Goal: Task Accomplishment & Management: Use online tool/utility

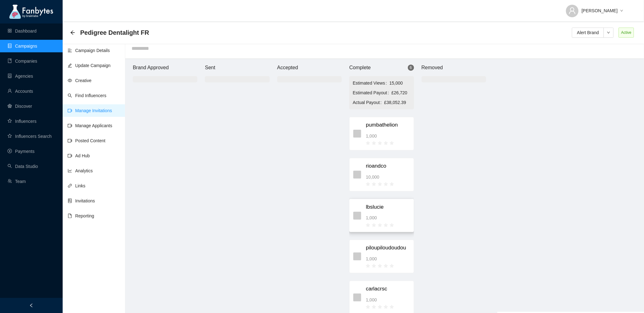
scroll to position [48, 0]
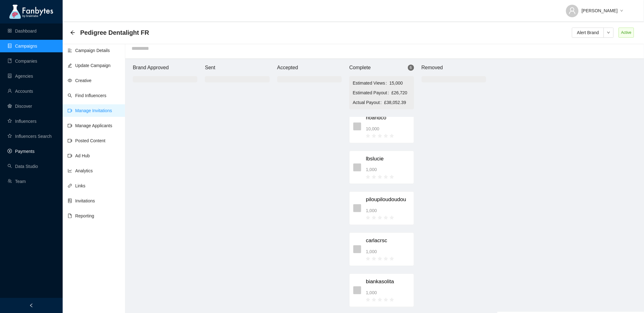
click at [34, 149] on link "Payments" at bounding box center [21, 151] width 27 height 5
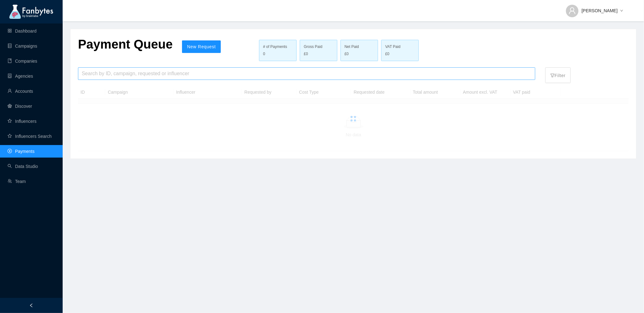
click at [119, 75] on input "search" at bounding box center [307, 74] width 450 height 12
type input "******"
click at [102, 76] on input "******" at bounding box center [307, 74] width 450 height 12
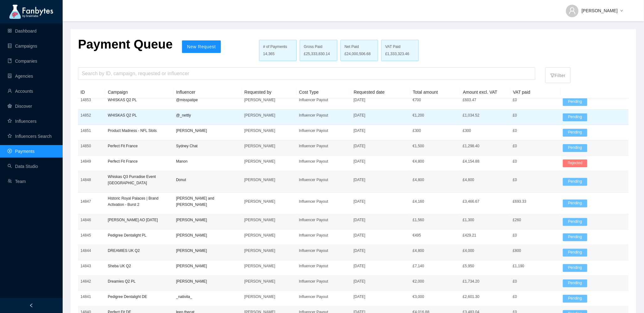
scroll to position [168, 0]
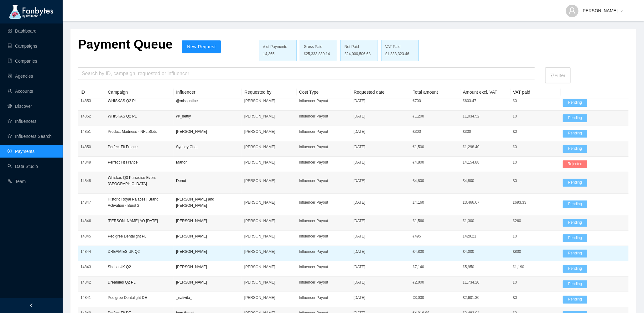
click at [177, 248] on p "[PERSON_NAME]" at bounding box center [207, 251] width 63 height 6
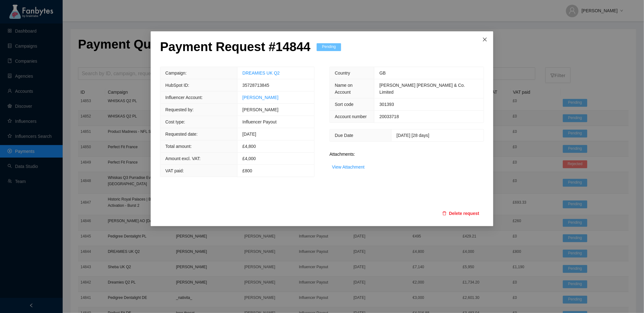
click at [485, 40] on icon "close" at bounding box center [485, 40] width 4 height 4
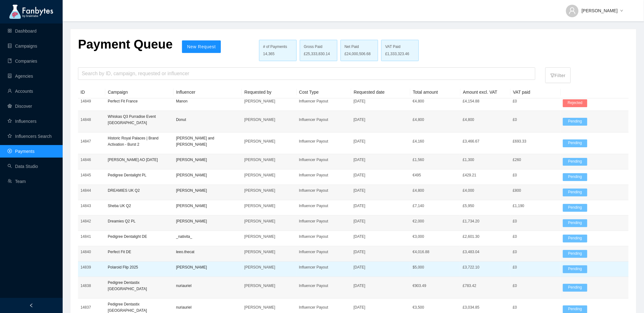
scroll to position [238, 0]
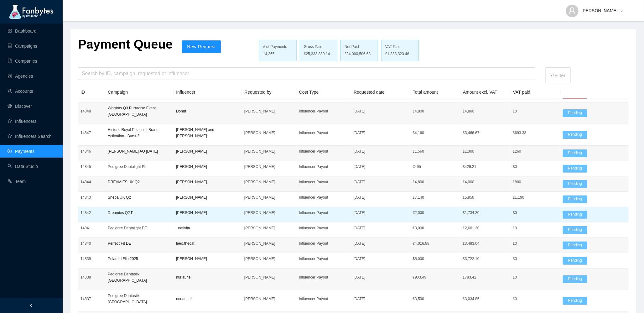
click at [199, 210] on p "[PERSON_NAME]" at bounding box center [207, 213] width 63 height 6
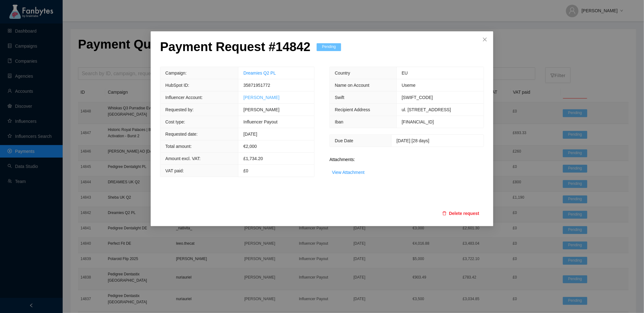
click at [260, 95] on link "[PERSON_NAME]" at bounding box center [261, 97] width 36 height 5
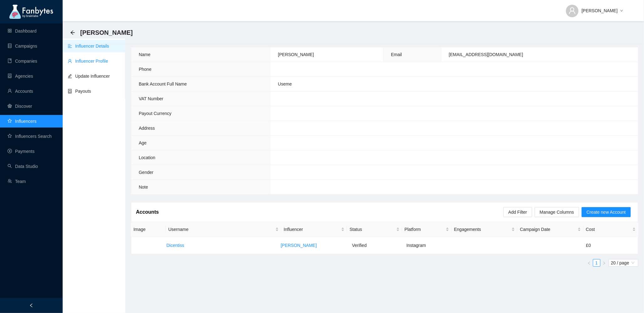
click at [100, 62] on link "Influencer Profile" at bounding box center [88, 61] width 40 height 5
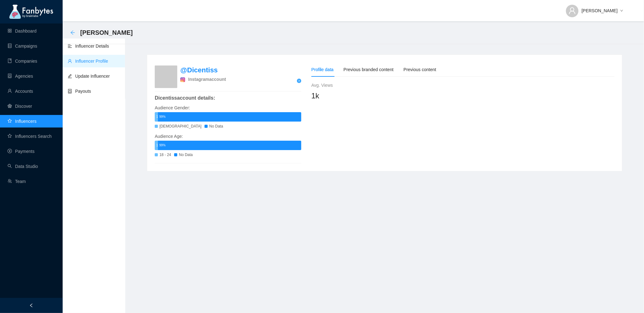
click at [75, 35] on icon "arrow-left" at bounding box center [72, 32] width 5 height 5
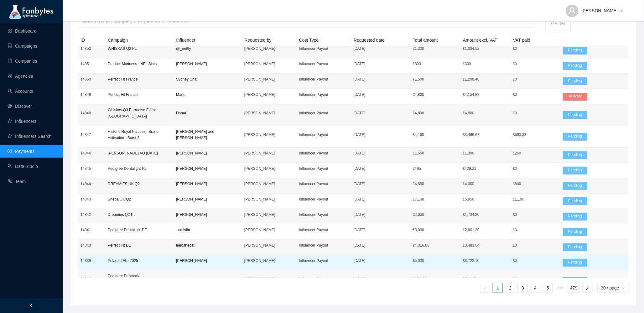
scroll to position [183, 0]
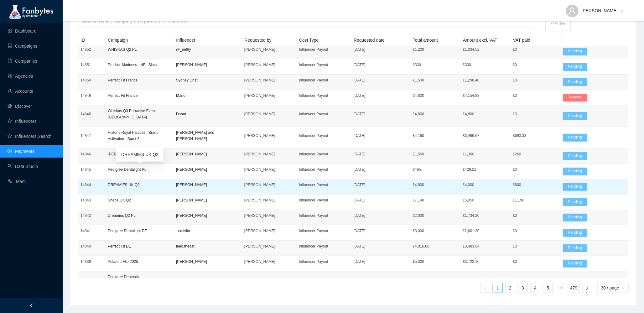
click at [131, 182] on p "DREAMIES UK Q2" at bounding box center [139, 185] width 63 height 6
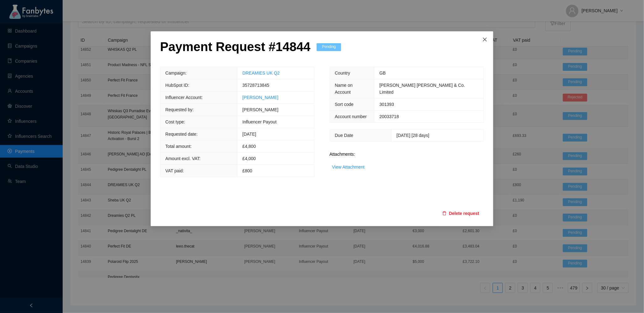
click at [484, 39] on icon "close" at bounding box center [484, 39] width 5 height 5
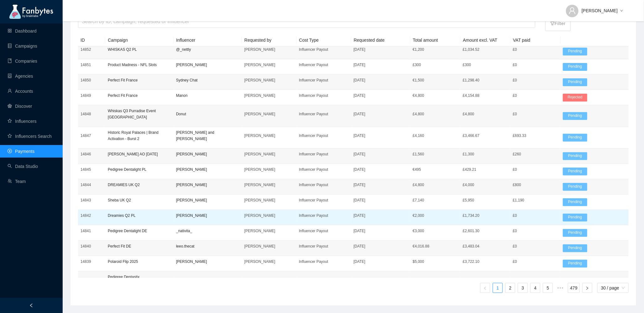
click at [188, 212] on p "[PERSON_NAME]" at bounding box center [207, 215] width 63 height 6
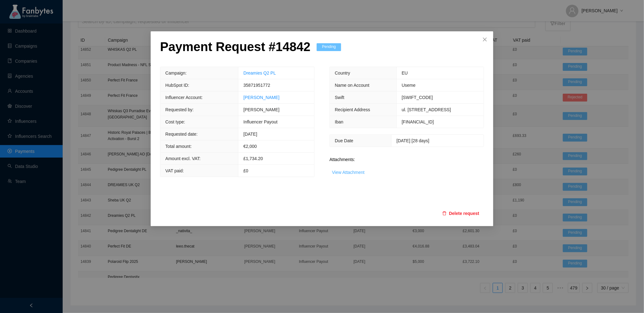
click at [346, 171] on link "View Attachment" at bounding box center [348, 172] width 33 height 5
click at [489, 39] on span "Close" at bounding box center [485, 39] width 17 height 17
